Goal: Task Accomplishment & Management: Use online tool/utility

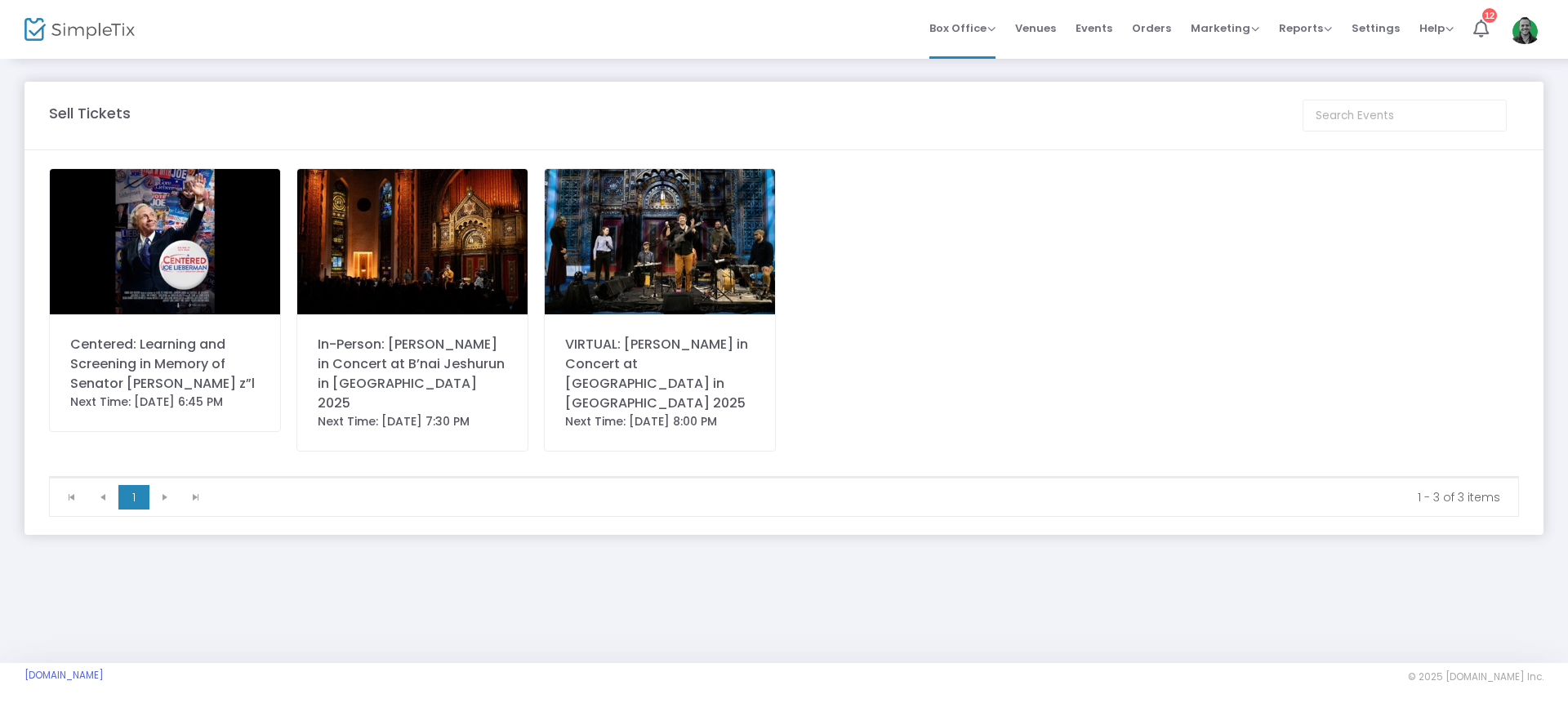
click at [636, 223] on img at bounding box center [660, 242] width 230 height 146
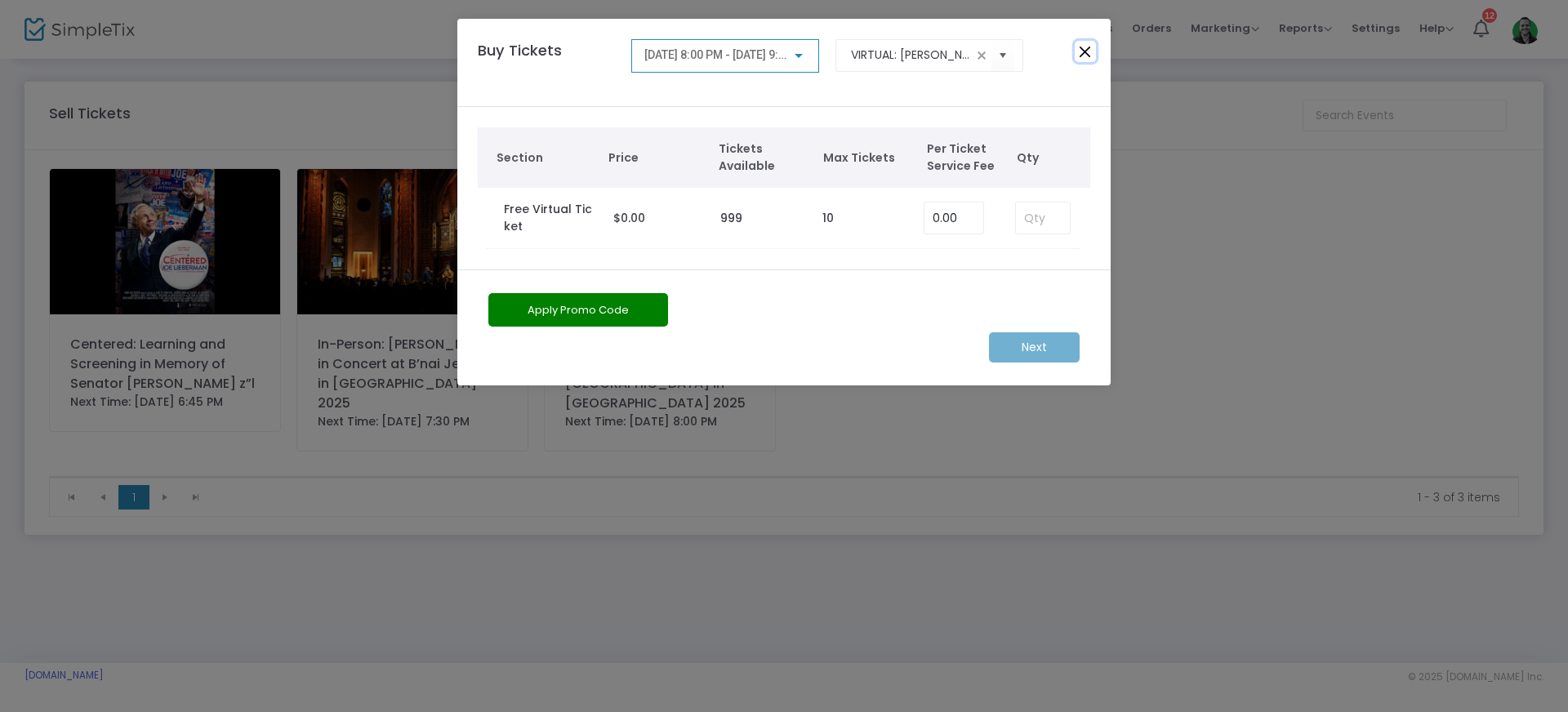
click at [1081, 46] on button "Close" at bounding box center [1086, 51] width 22 height 22
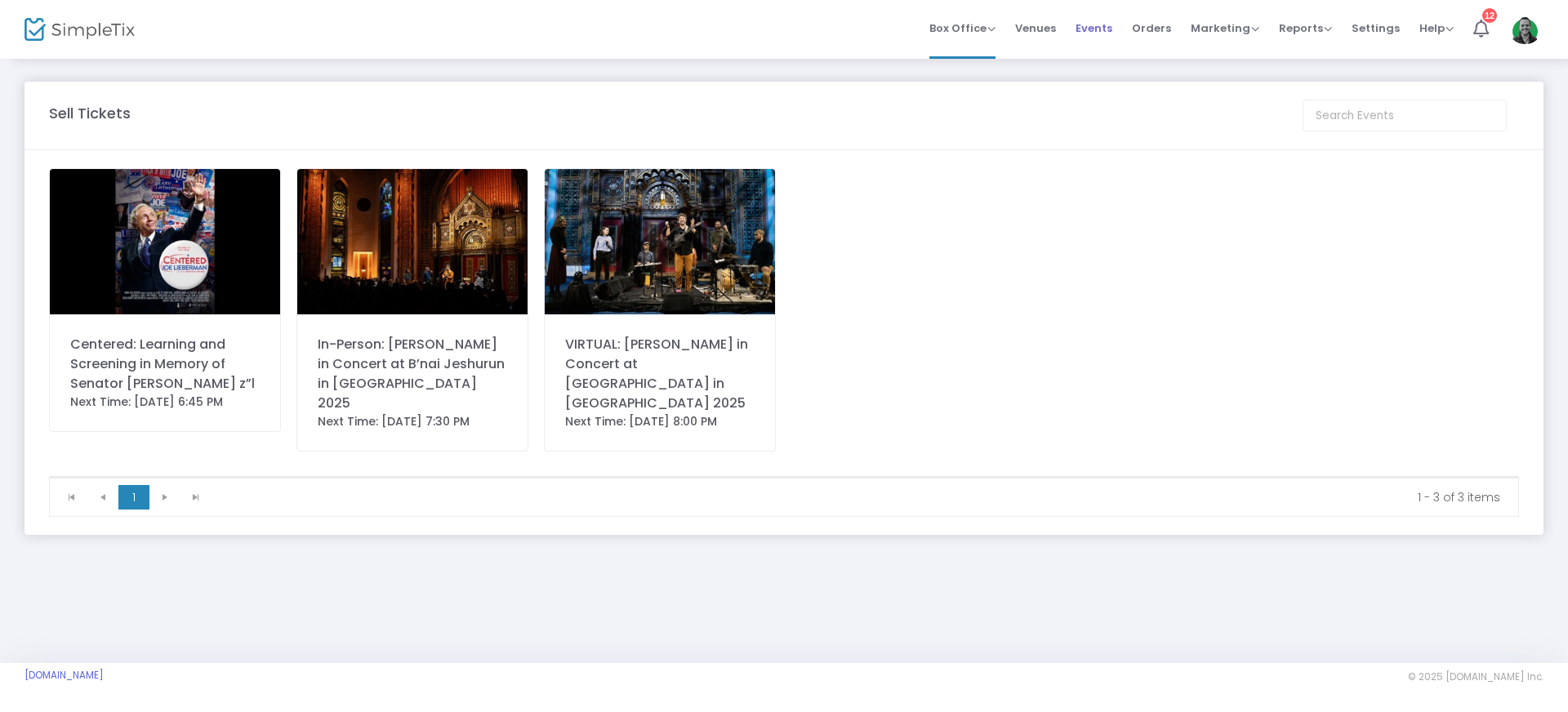
click at [1102, 27] on span "Events" at bounding box center [1093, 28] width 37 height 41
